Goal: Task Accomplishment & Management: Use online tool/utility

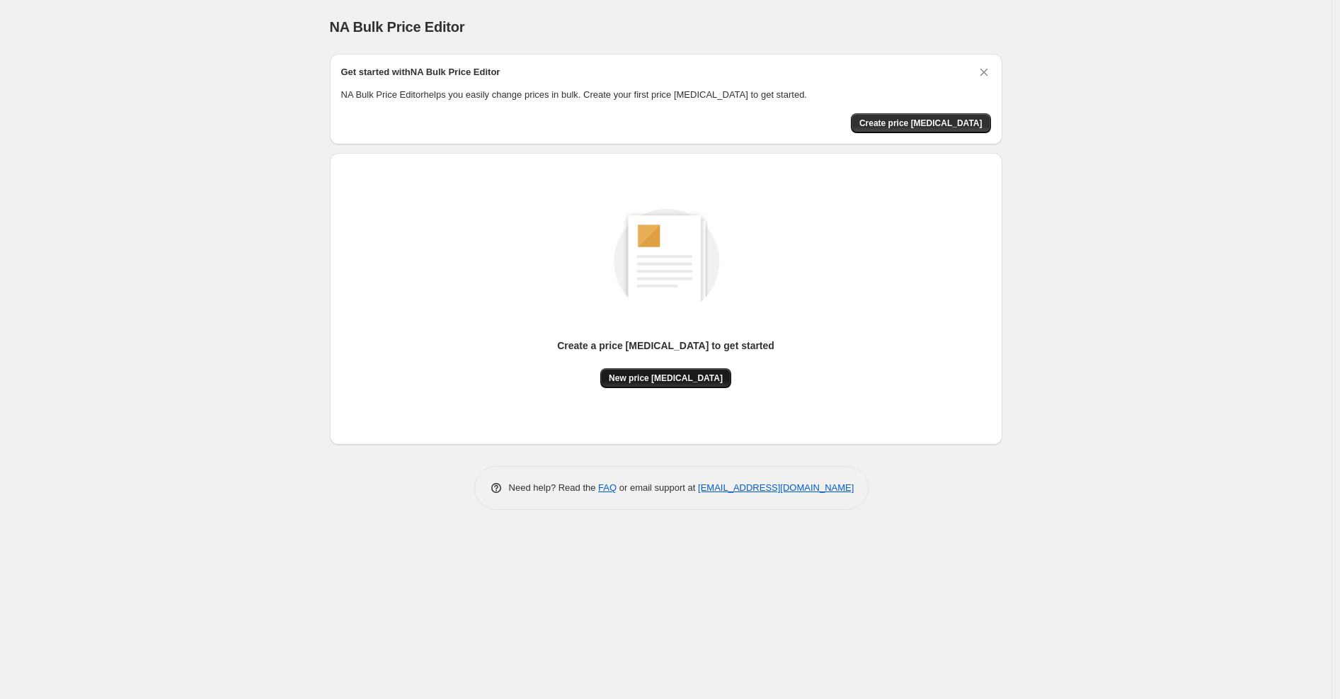
click at [685, 372] on span "New price change job" at bounding box center [666, 377] width 114 height 11
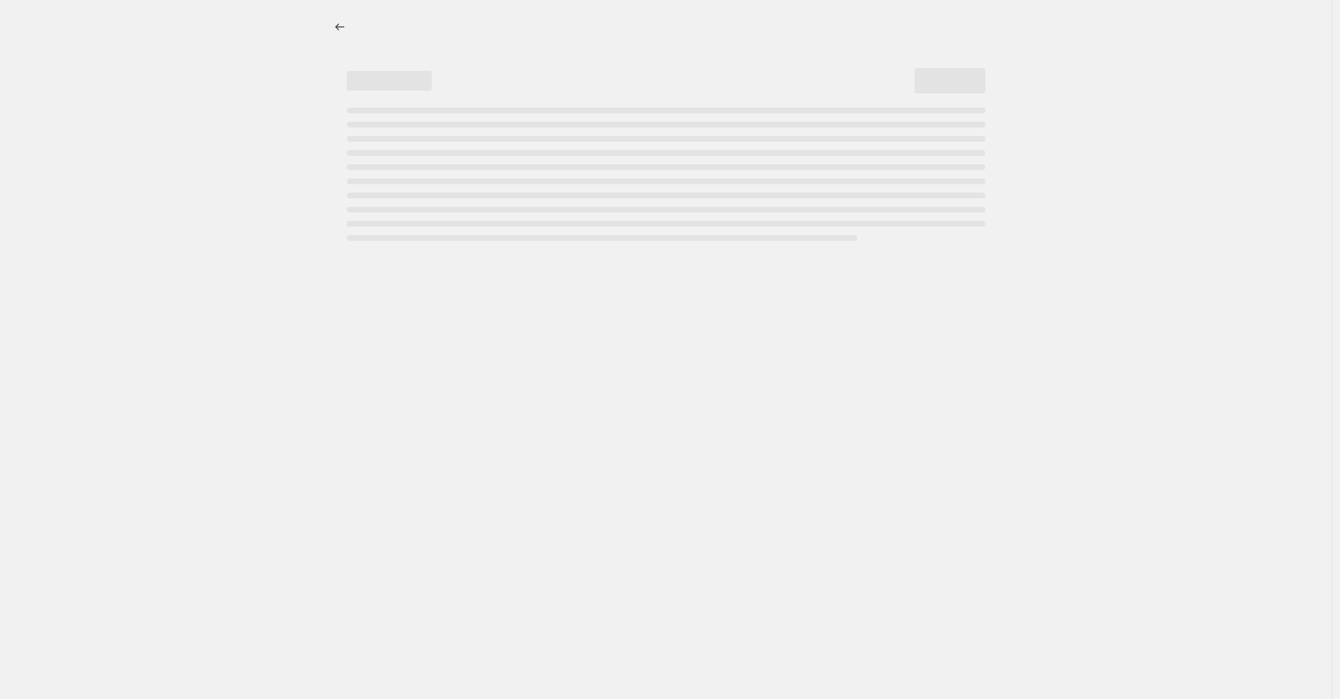
select select "percentage"
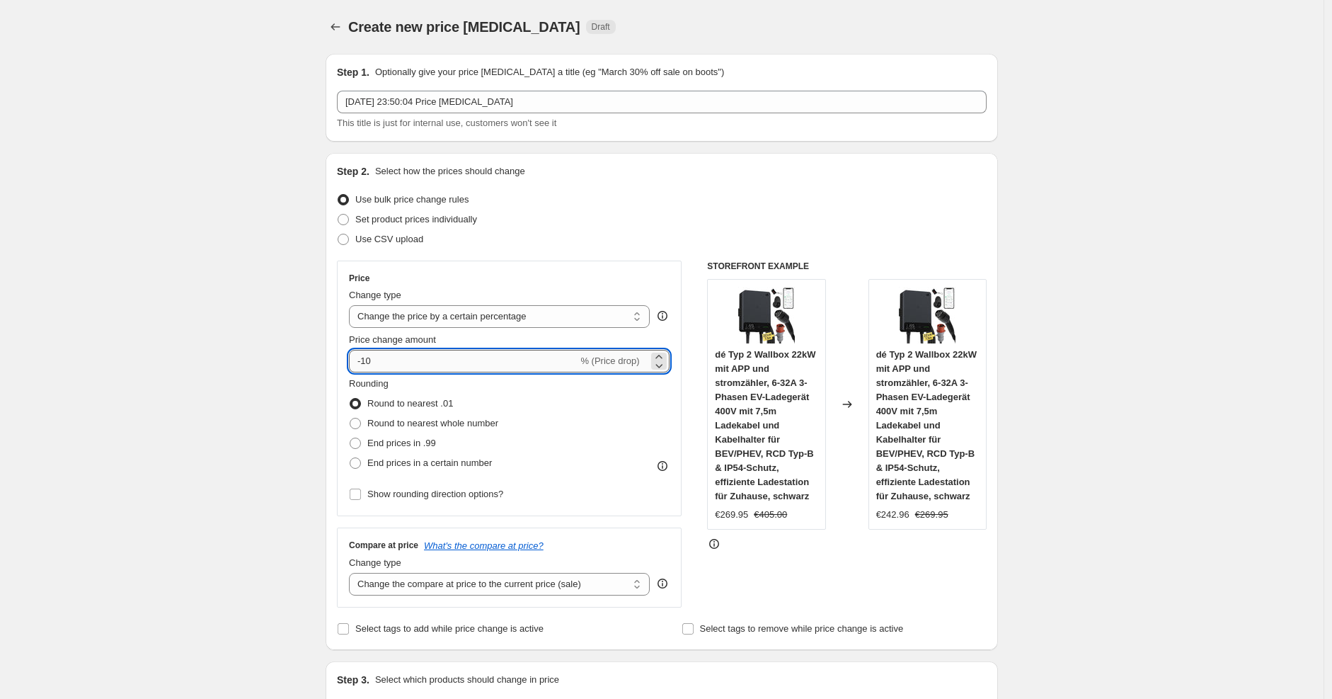
click at [505, 355] on input "-10" at bounding box center [463, 361] width 229 height 23
type input "-1"
type input "-25"
click at [702, 249] on div "Step 2. Select how the prices should change Use bulk price change rules Set pro…" at bounding box center [662, 401] width 650 height 474
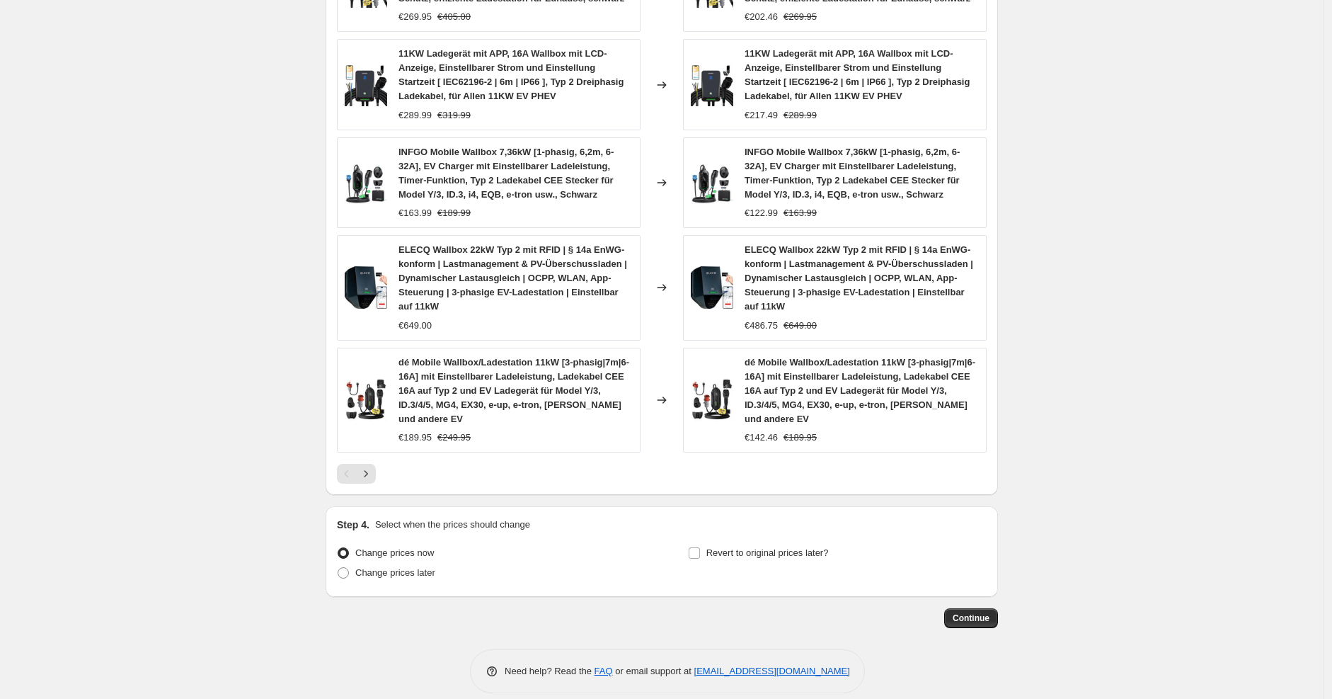
scroll to position [910, 0]
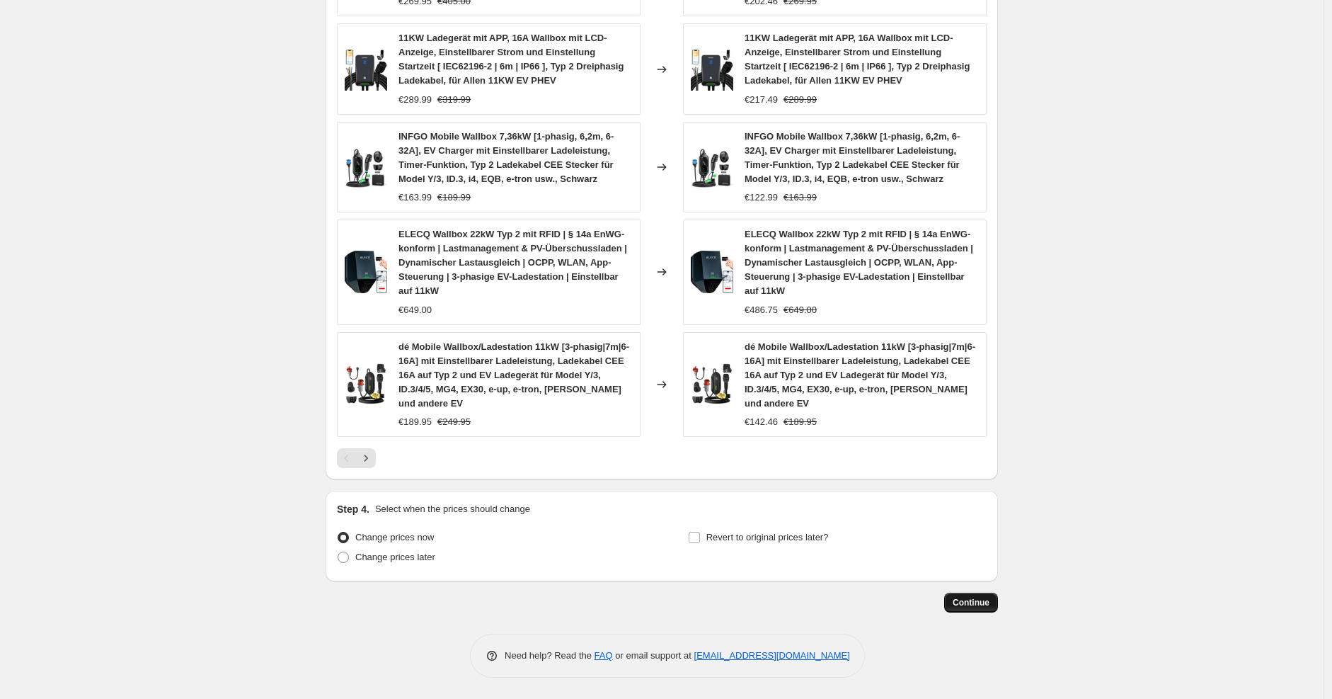
click at [974, 602] on span "Continue" at bounding box center [971, 602] width 37 height 11
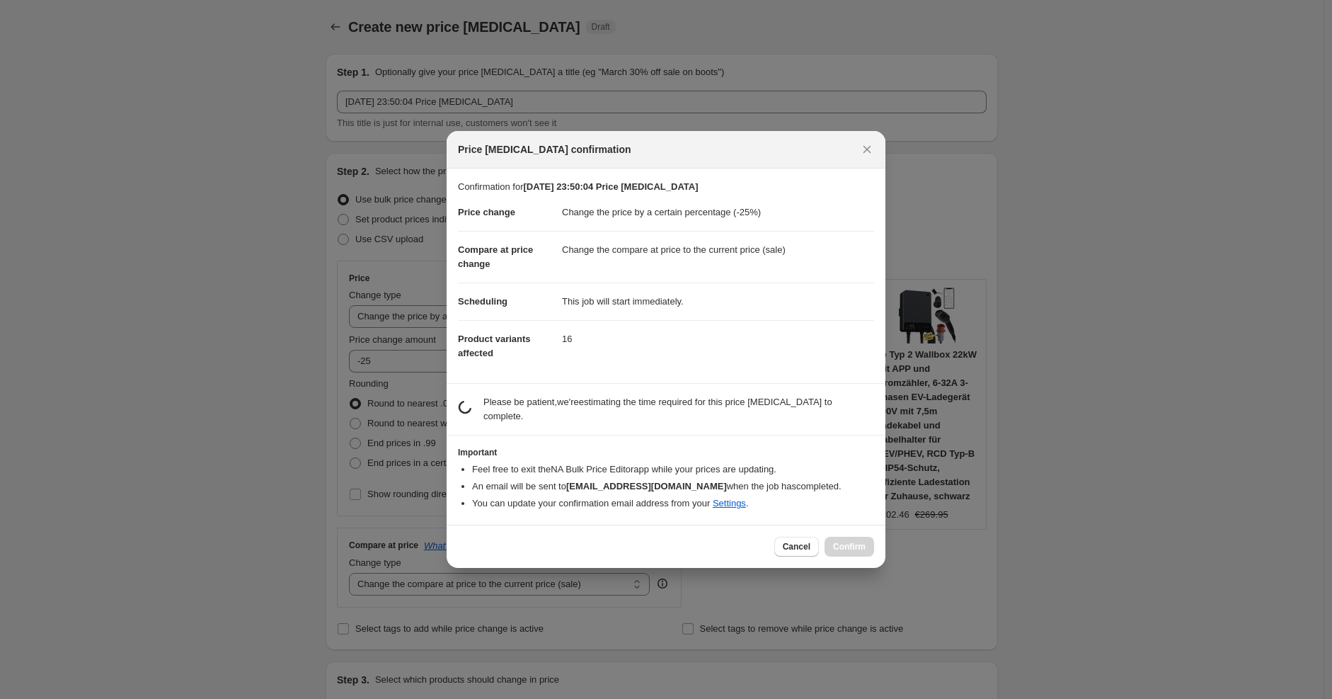
scroll to position [0, 0]
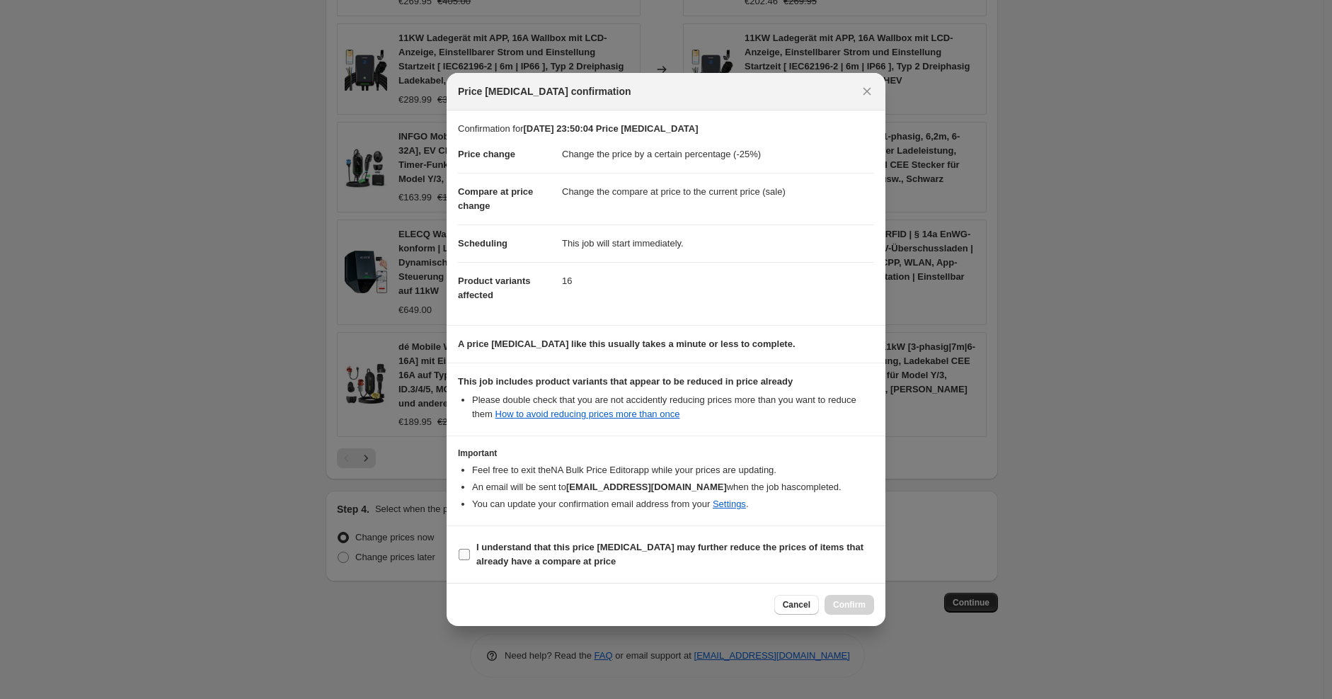
click at [714, 542] on b "I understand that this price change job may further reduce the prices of items …" at bounding box center [669, 554] width 387 height 25
click at [470, 549] on input "I understand that this price change job may further reduce the prices of items …" at bounding box center [464, 554] width 11 height 11
checkbox input "true"
click at [846, 606] on span "Confirm" at bounding box center [849, 604] width 33 height 11
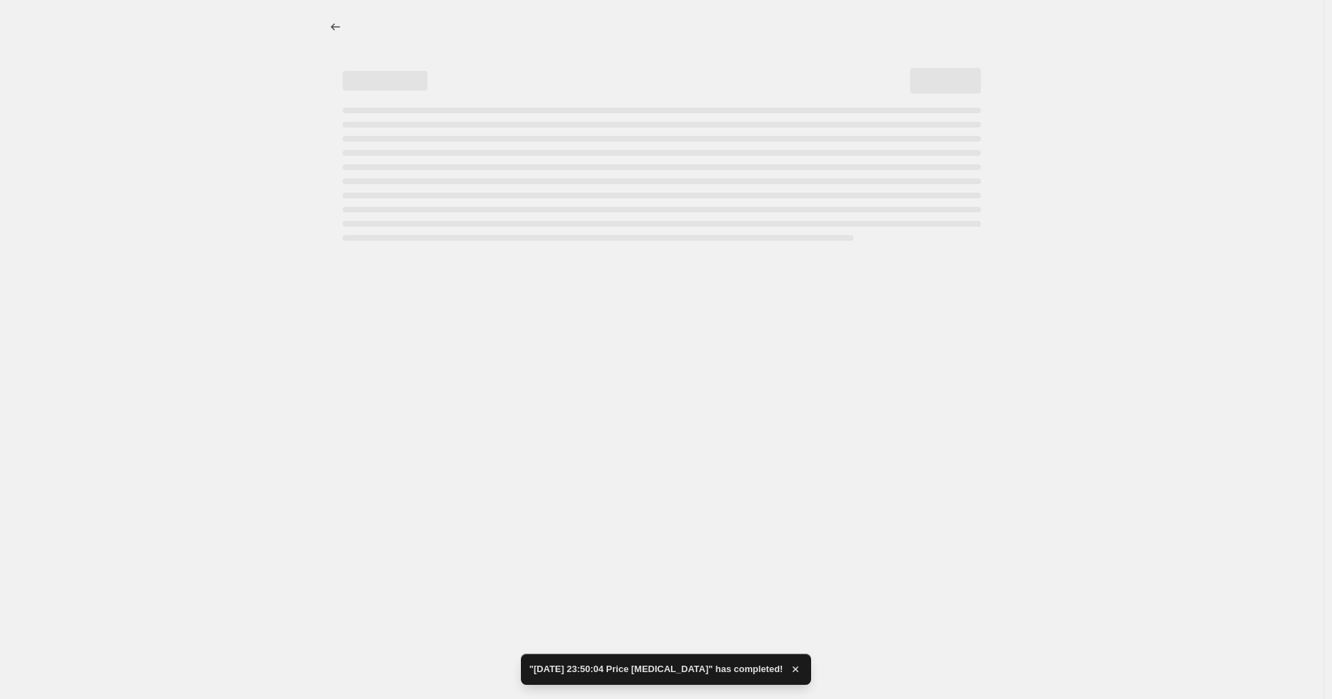
select select "percentage"
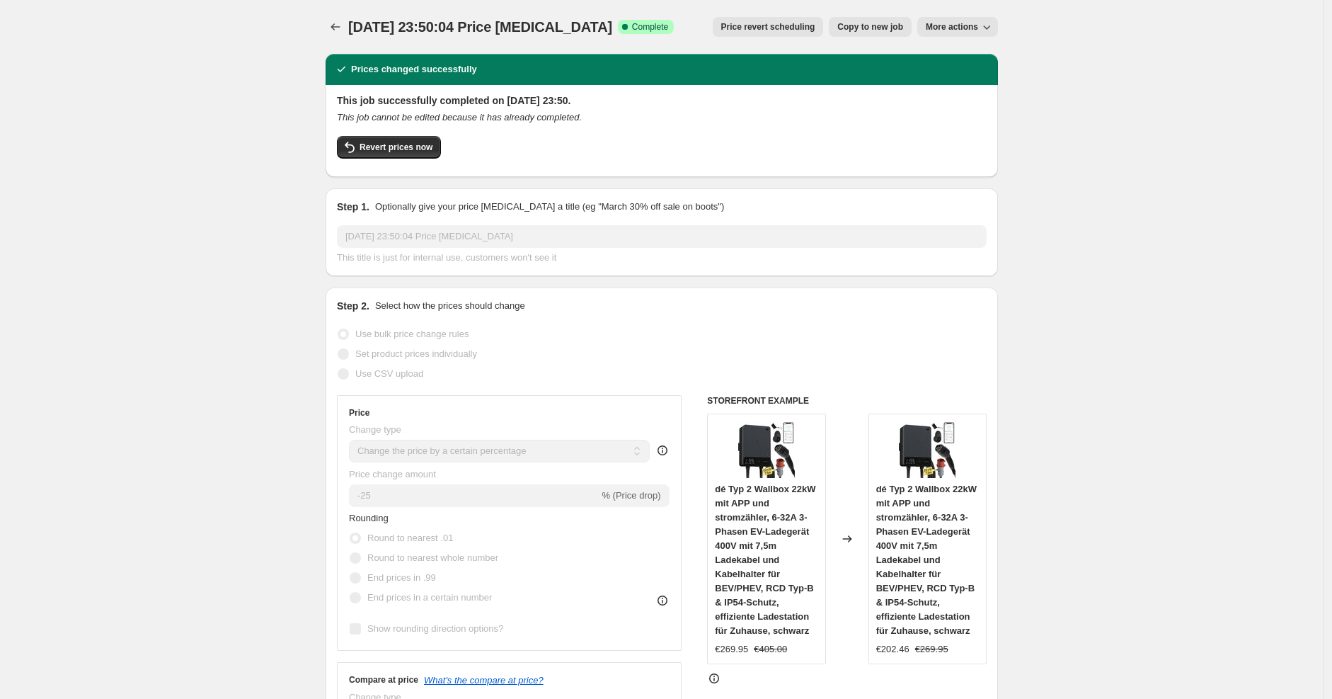
click at [743, 82] on div "Prices changed successfully" at bounding box center [662, 69] width 673 height 31
